Goal: Transaction & Acquisition: Purchase product/service

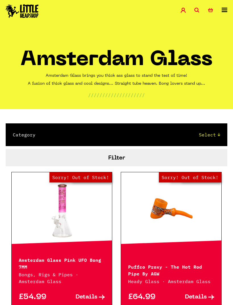
click at [223, 8] on icon at bounding box center [225, 10] width 6 height 5
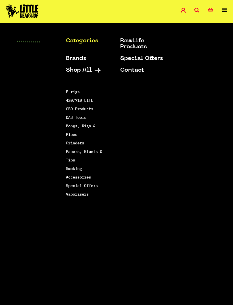
click at [73, 133] on link "Bongs, Rigs & Pipes" at bounding box center [81, 131] width 30 height 14
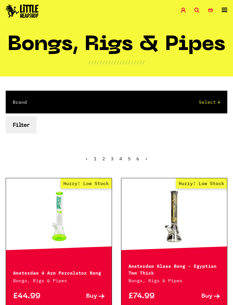
scroll to position [22, 0]
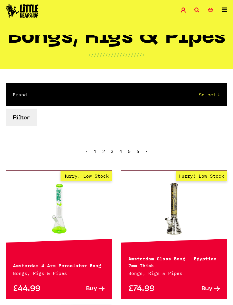
click at [222, 92] on div "Brand Select Cookies SF Grace Glass Boost Dab Lab Black Leaf Chongz Basil Bush …" at bounding box center [117, 94] width 222 height 23
click at [211, 92] on select "Select Cookies SF Grace Glass Boost Dab Lab Black Leaf Chongz Basil Bush Puffco…" at bounding box center [129, 94] width 182 height 7
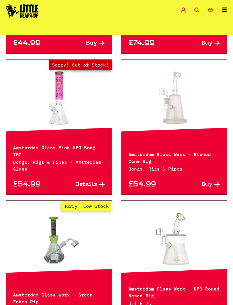
scroll to position [269, 0]
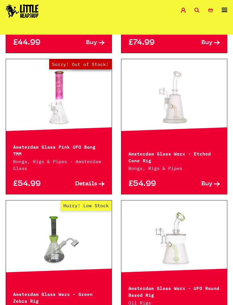
click at [127, 172] on div "£54.99 Buy" at bounding box center [175, 183] width 106 height 22
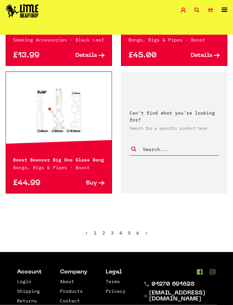
scroll to position [1496, 0]
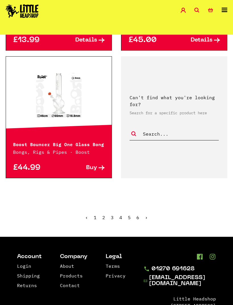
click at [105, 215] on link "2" at bounding box center [103, 218] width 3 height 6
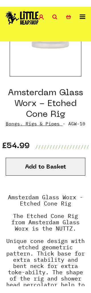
scroll to position [139, 0]
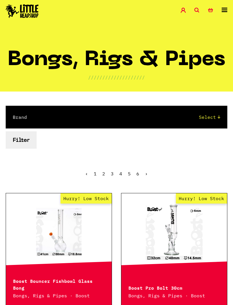
click at [26, 143] on button "Filter" at bounding box center [21, 139] width 31 height 17
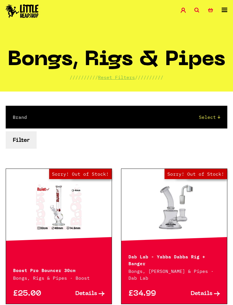
click at [22, 144] on button "Filter" at bounding box center [21, 139] width 31 height 17
click at [220, 114] on select "Select Cookies SF Grace Glass Boost Dab Lab Black Leaf Chongz Basil Bush Puffco…" at bounding box center [129, 117] width 182 height 7
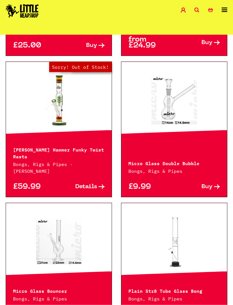
scroll to position [388, 0]
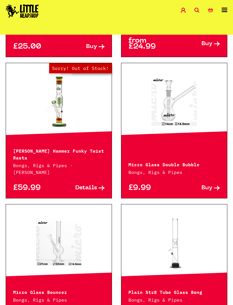
click at [188, 161] on p "Micro Glass Double Bubble" at bounding box center [175, 164] width 92 height 7
click at [191, 96] on link at bounding box center [175, 101] width 106 height 57
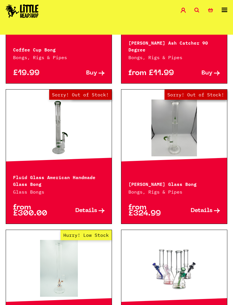
scroll to position [6916, 0]
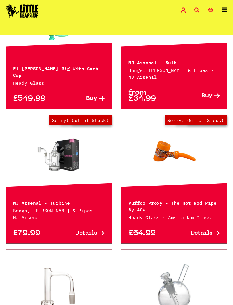
click at [223, 9] on icon at bounding box center [225, 10] width 6 height 5
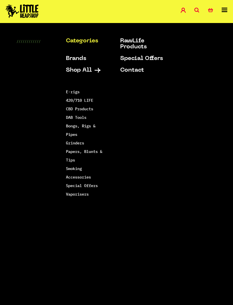
click at [81, 152] on link "Papers, Blunts & Tips" at bounding box center [84, 156] width 36 height 14
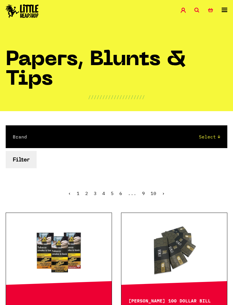
click at [29, 17] on img at bounding box center [22, 11] width 33 height 14
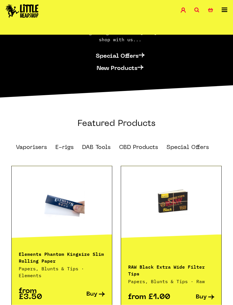
scroll to position [361, 0]
click at [192, 145] on link "Special Offers" at bounding box center [188, 148] width 42 height 6
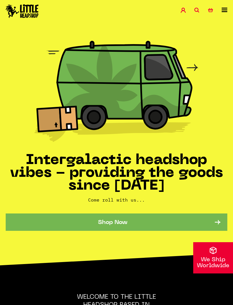
scroll to position [379, 0]
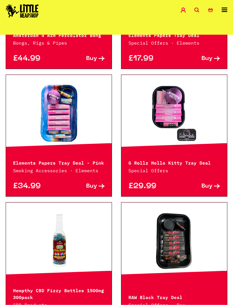
scroll to position [210, 0]
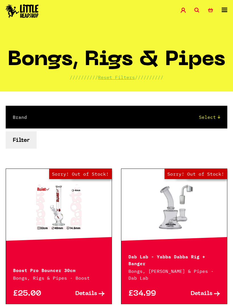
scroll to position [5647, 0]
